Goal: Check status

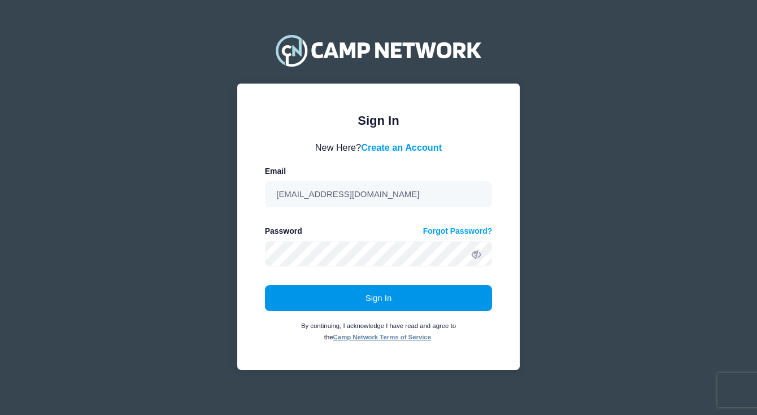
click at [390, 293] on button "Sign In" at bounding box center [379, 298] width 228 height 26
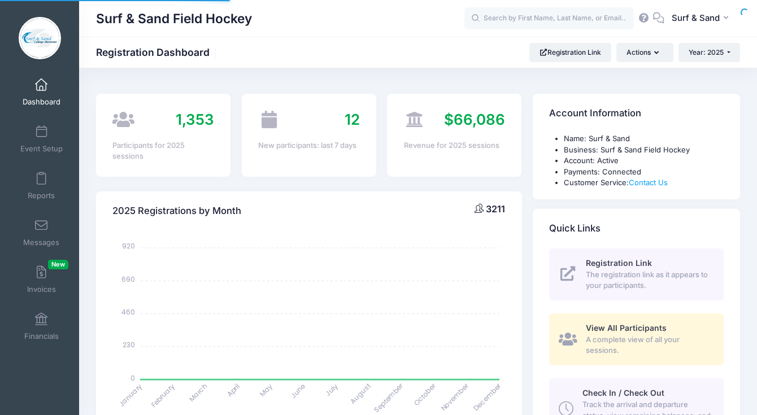
select select
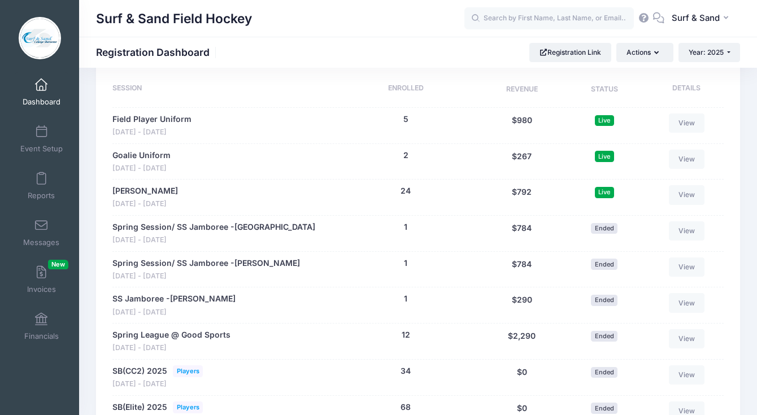
scroll to position [561, 0]
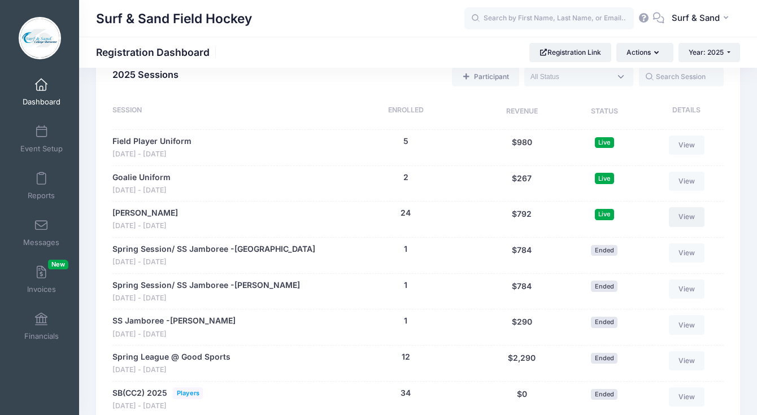
click at [684, 218] on link "View" at bounding box center [687, 216] width 36 height 19
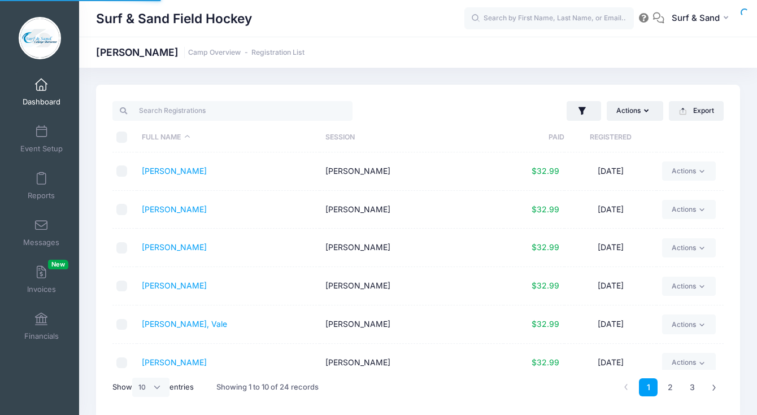
select select "10"
click at [609, 142] on th "Registered" at bounding box center [609, 138] width 91 height 30
